Goal: Task Accomplishment & Management: Complete application form

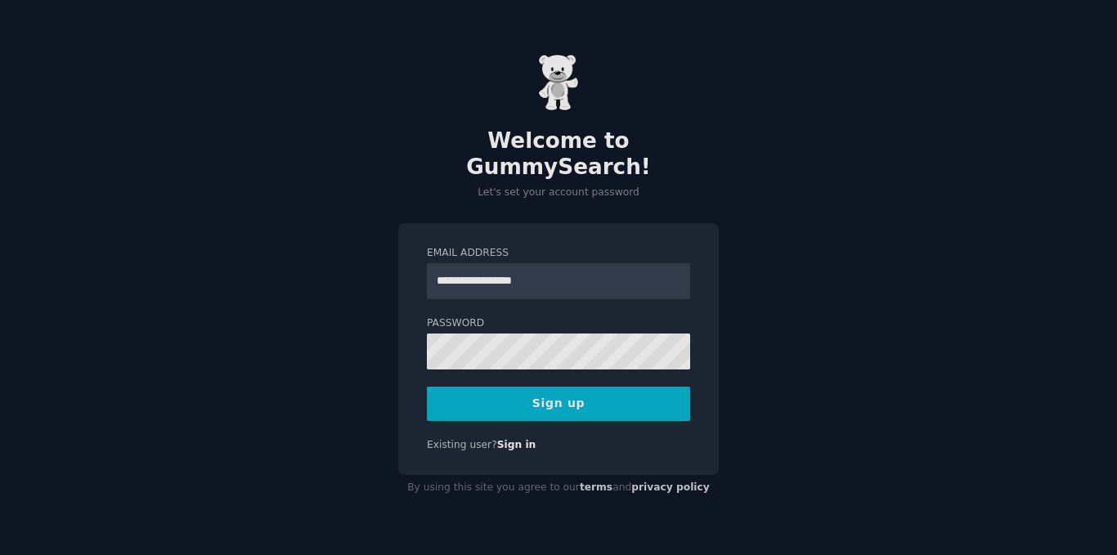
type input "**********"
click at [427, 387] on button "Sign up" at bounding box center [558, 404] width 263 height 34
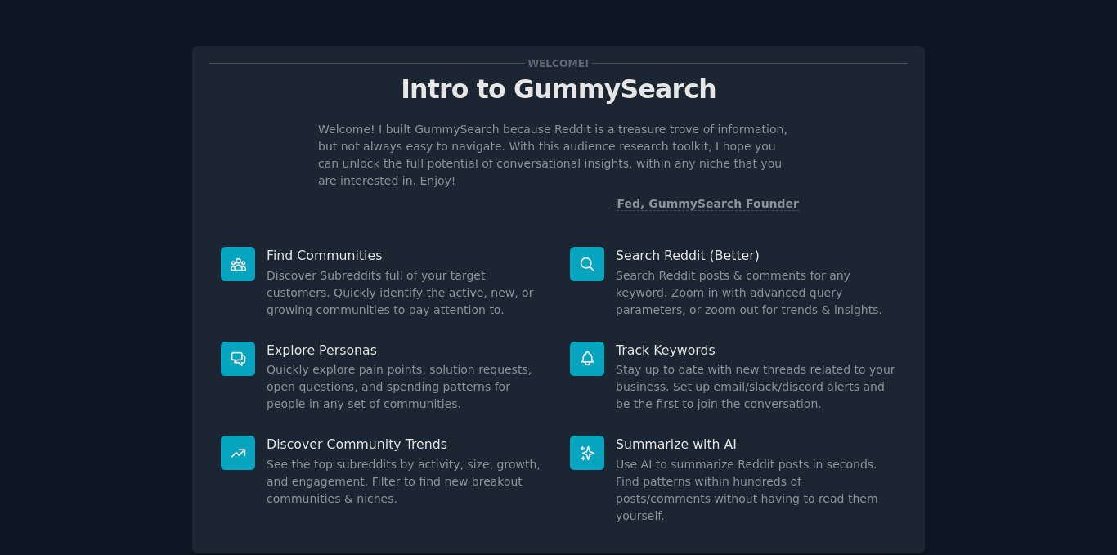
scroll to position [85, 0]
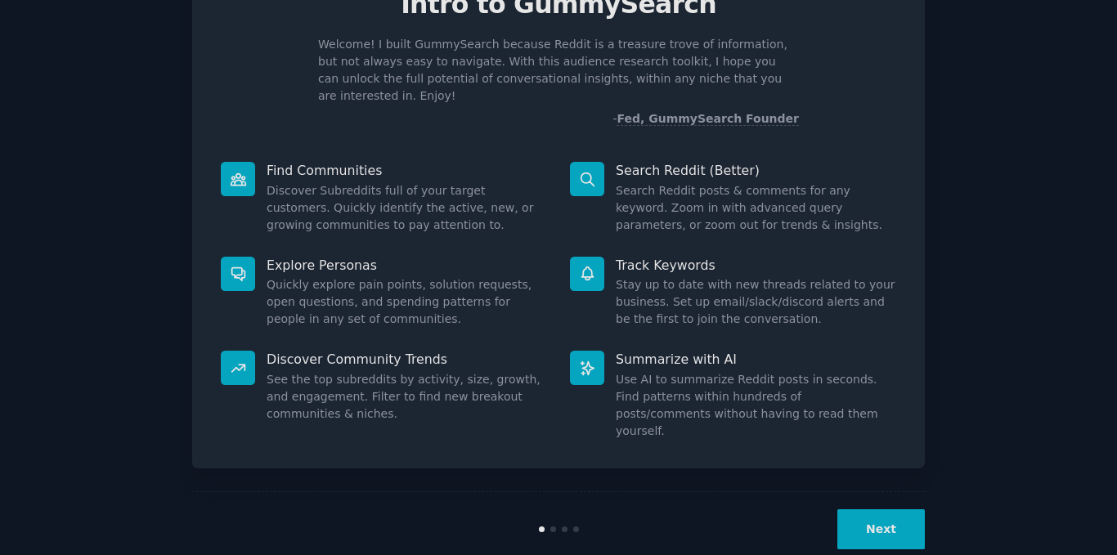
click at [867, 509] on button "Next" at bounding box center [880, 529] width 87 height 40
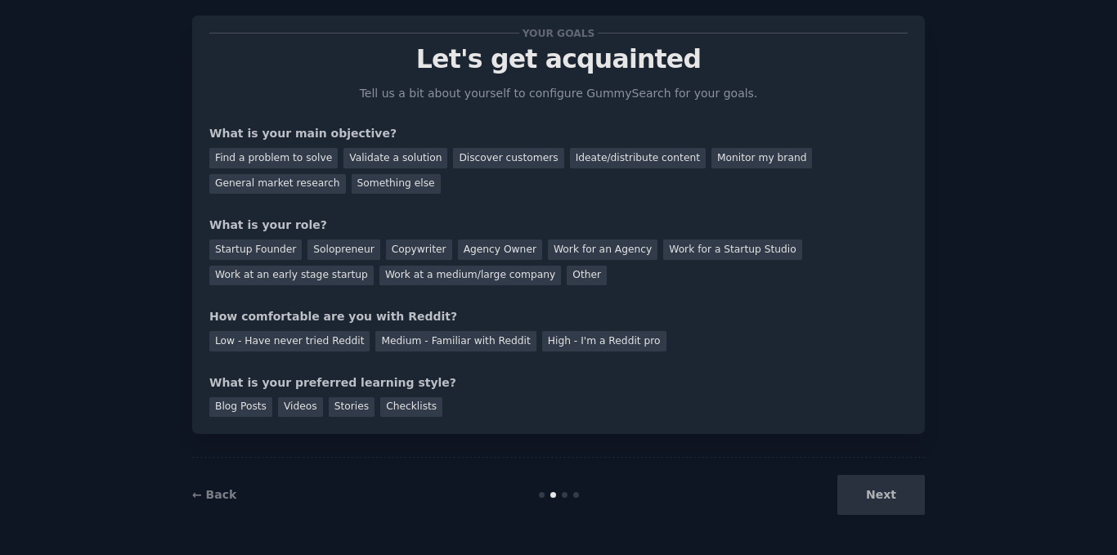
click at [867, 499] on div "Next" at bounding box center [802, 495] width 244 height 40
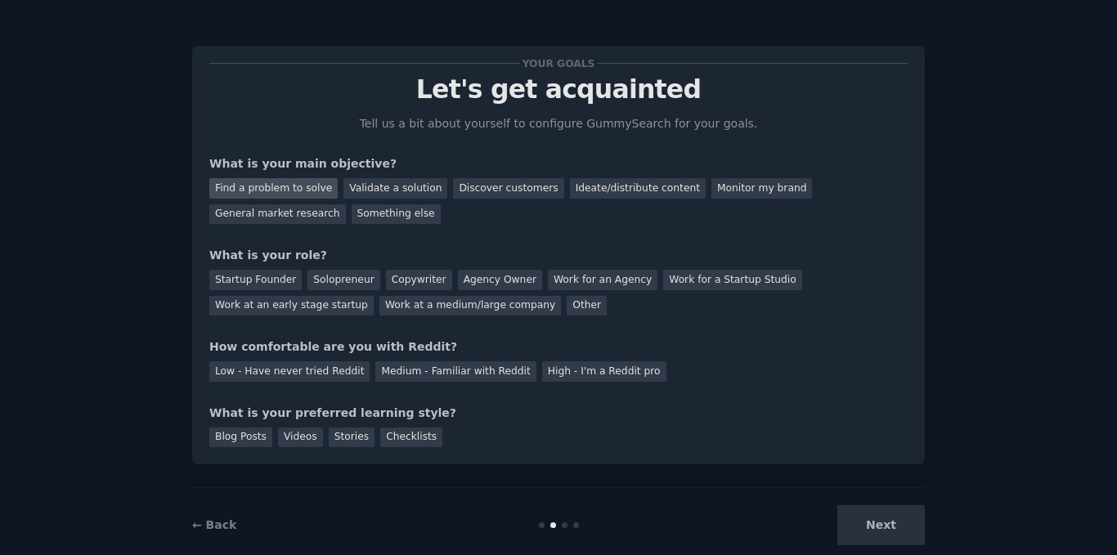
click at [292, 188] on div "Find a problem to solve" at bounding box center [273, 188] width 128 height 20
click at [334, 273] on div "Solopreneur" at bounding box center [343, 280] width 72 height 20
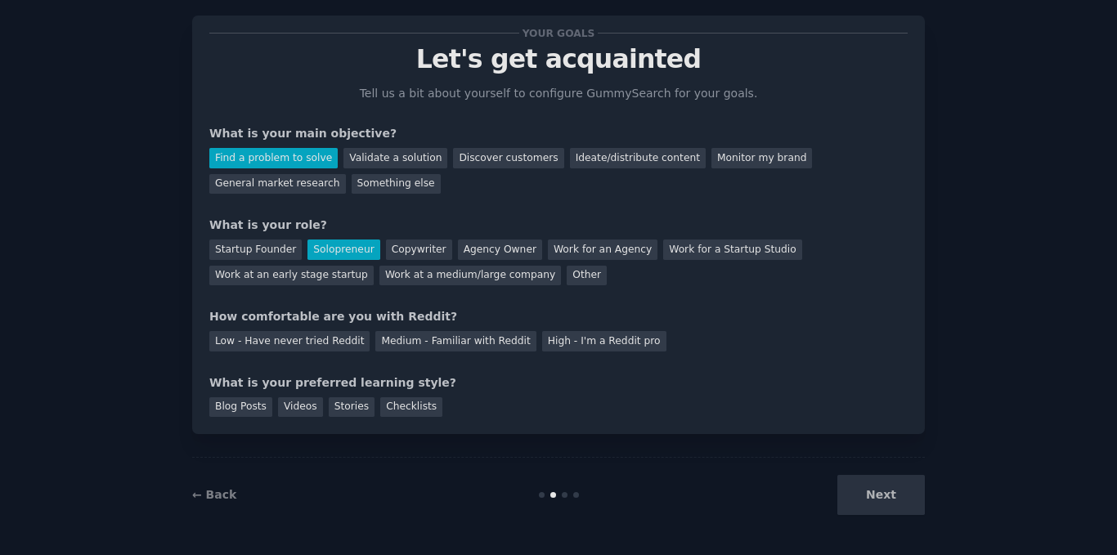
click at [388, 352] on div "Your goals Let's get acquainted Tell us a bit about yourself to configure Gummy…" at bounding box center [558, 225] width 698 height 384
click at [413, 334] on div "Medium - Familiar with Reddit" at bounding box center [455, 341] width 160 height 20
click at [301, 414] on div "Videos" at bounding box center [300, 407] width 45 height 20
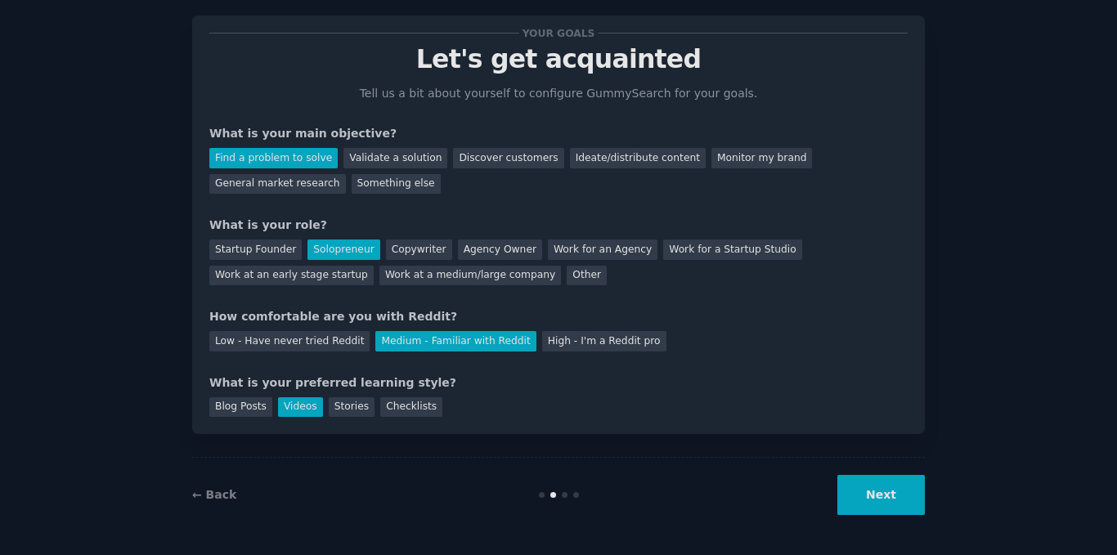
click at [825, 480] on div "Next" at bounding box center [802, 495] width 244 height 40
click at [865, 476] on button "Next" at bounding box center [880, 495] width 87 height 40
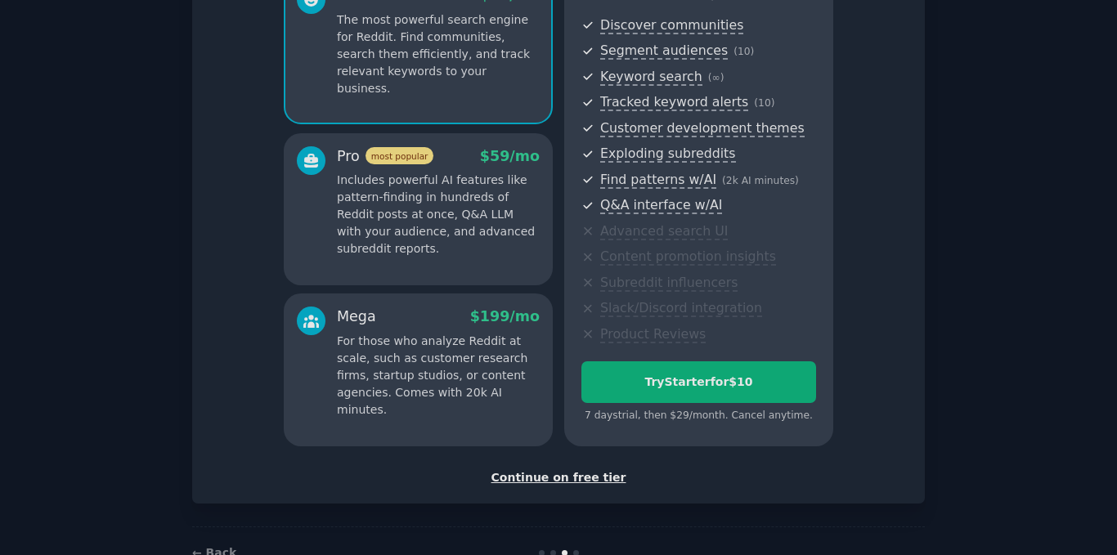
scroll to position [174, 0]
click at [574, 475] on div "Continue on free tier" at bounding box center [558, 477] width 698 height 17
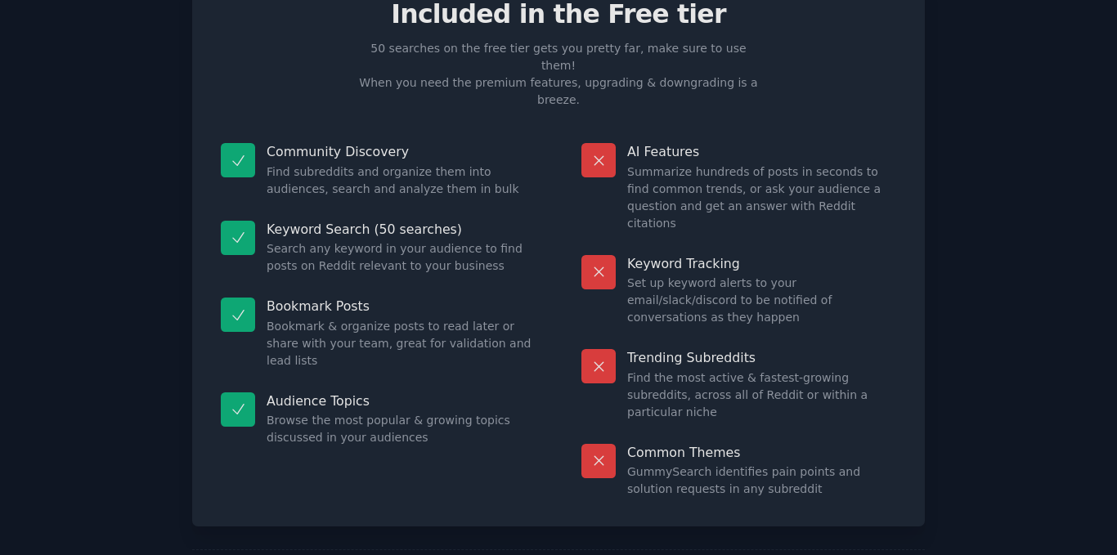
scroll to position [82, 0]
